Goal: Transaction & Acquisition: Purchase product/service

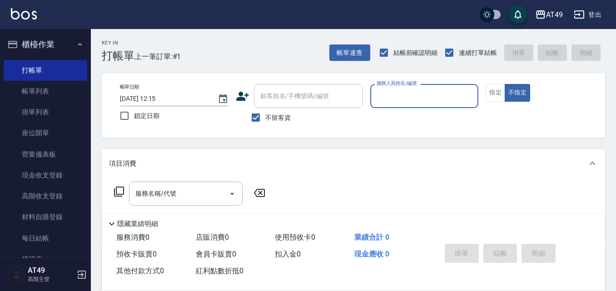
click at [410, 94] on input "服務人員姓名/編號" at bounding box center [424, 96] width 100 height 16
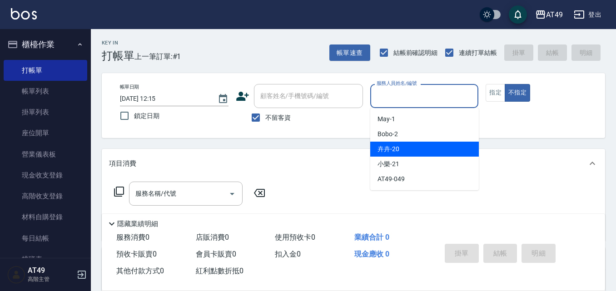
click at [395, 147] on span "卉卉 -20" at bounding box center [388, 149] width 22 height 10
type input "卉卉-20"
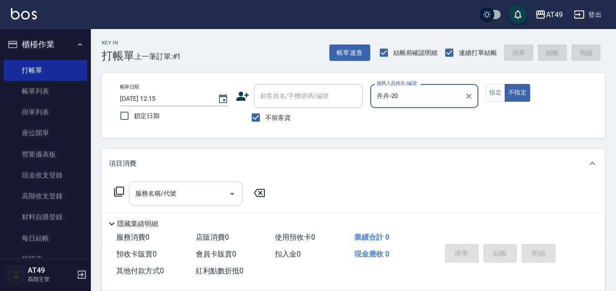
click at [159, 194] on div "服務名稱/代號 服務名稱/代號" at bounding box center [186, 194] width 114 height 24
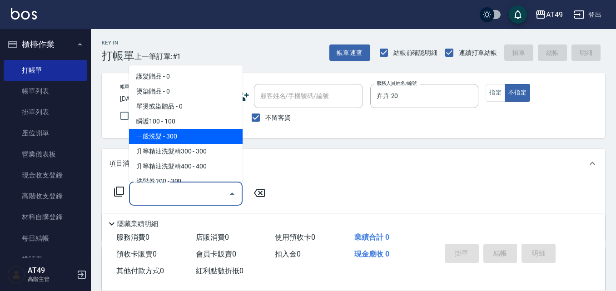
click at [163, 137] on span "一般洗髮 - 300" at bounding box center [186, 136] width 114 height 15
type input "一般洗髮(101)"
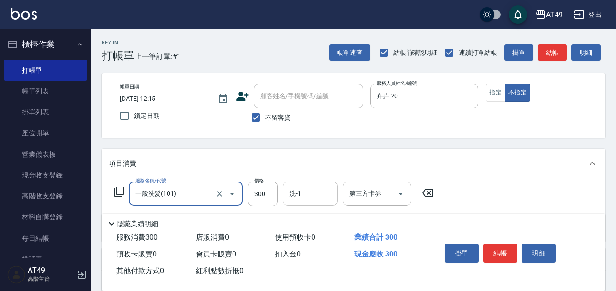
click at [314, 199] on input "洗-1" at bounding box center [310, 194] width 46 height 16
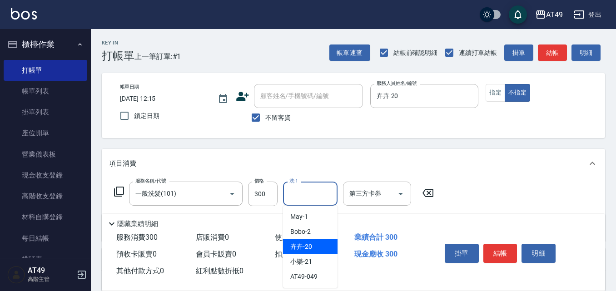
click at [312, 243] on div "卉卉 -20" at bounding box center [310, 246] width 55 height 15
type input "卉卉-20"
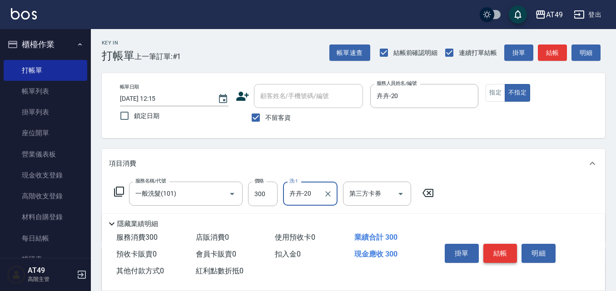
click at [506, 256] on button "結帳" at bounding box center [500, 253] width 34 height 19
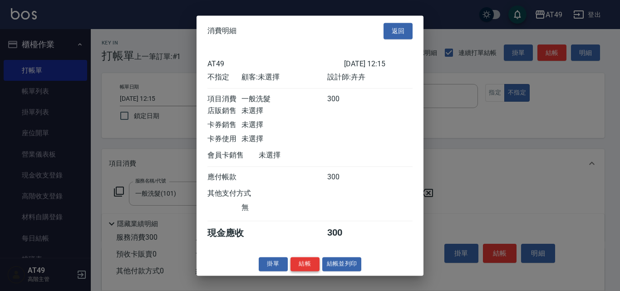
click at [315, 271] on button "結帳" at bounding box center [305, 264] width 29 height 14
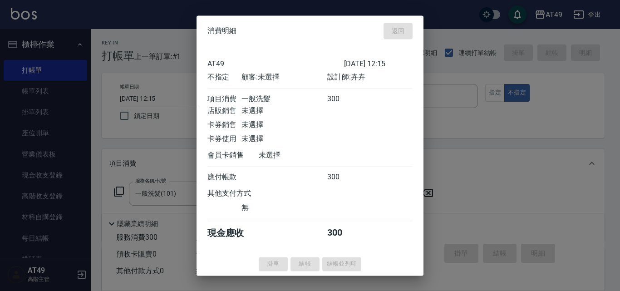
type input "[DATE] 16:54"
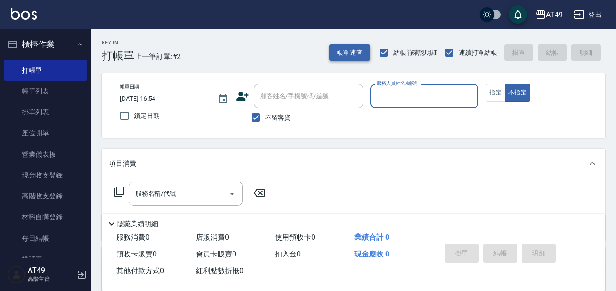
click at [352, 56] on button "帳單速查" at bounding box center [349, 53] width 41 height 17
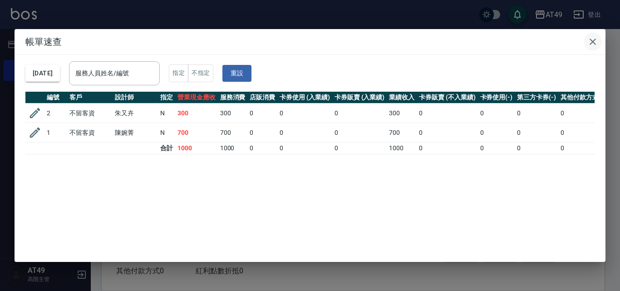
click at [590, 41] on icon "button" at bounding box center [593, 41] width 11 height 11
